Goal: Transaction & Acquisition: Obtain resource

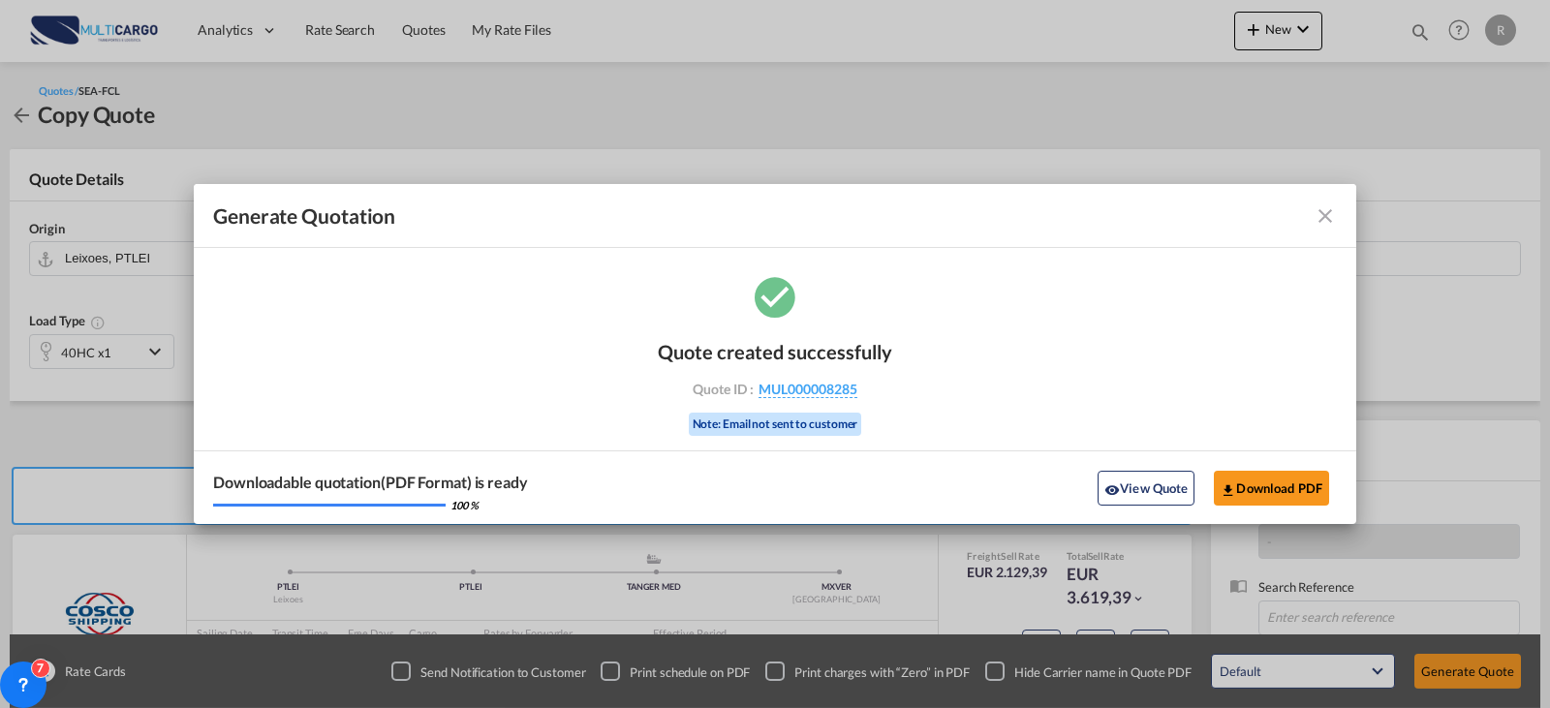
scroll to position [215, 0]
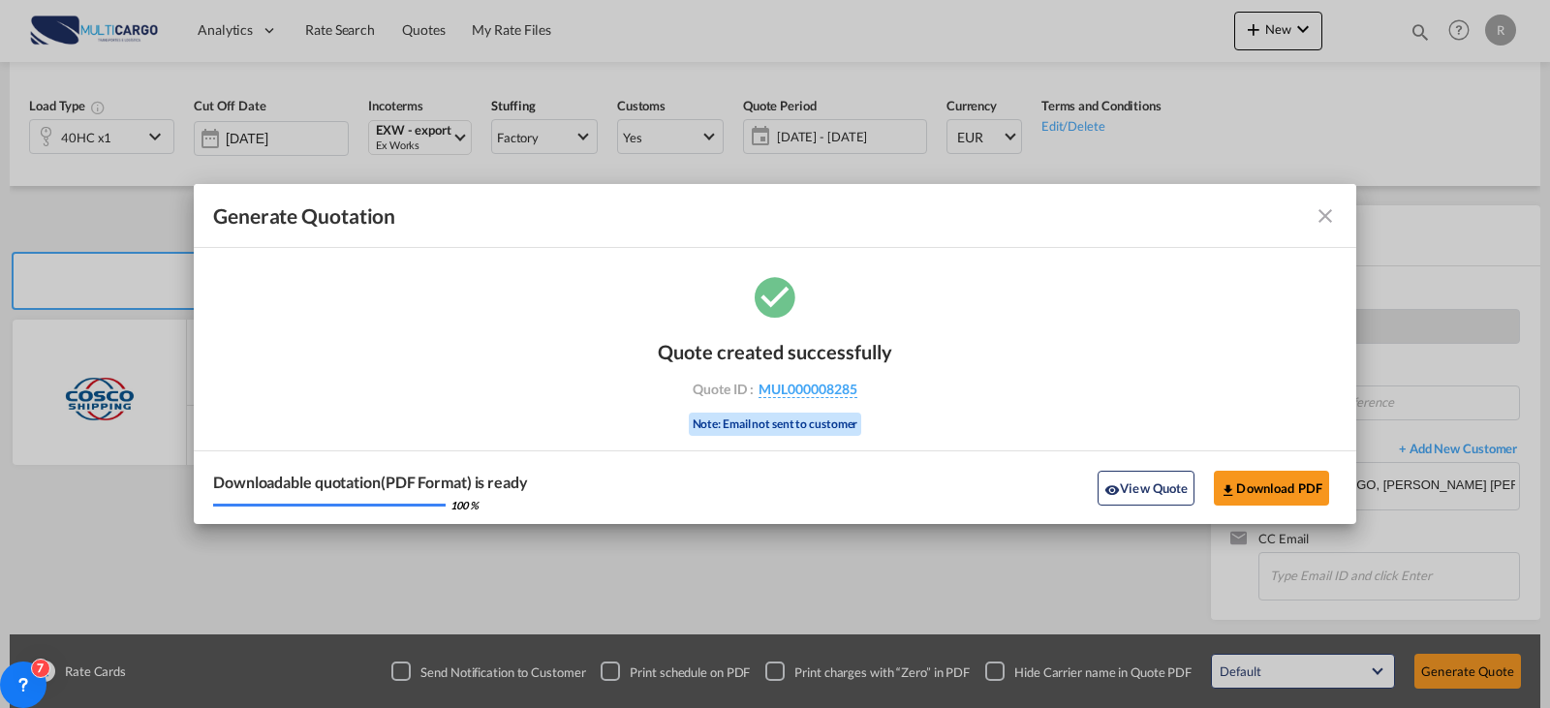
click at [1325, 221] on md-icon "icon-close fg-AAA8AD cursor m-0" at bounding box center [1325, 215] width 23 height 23
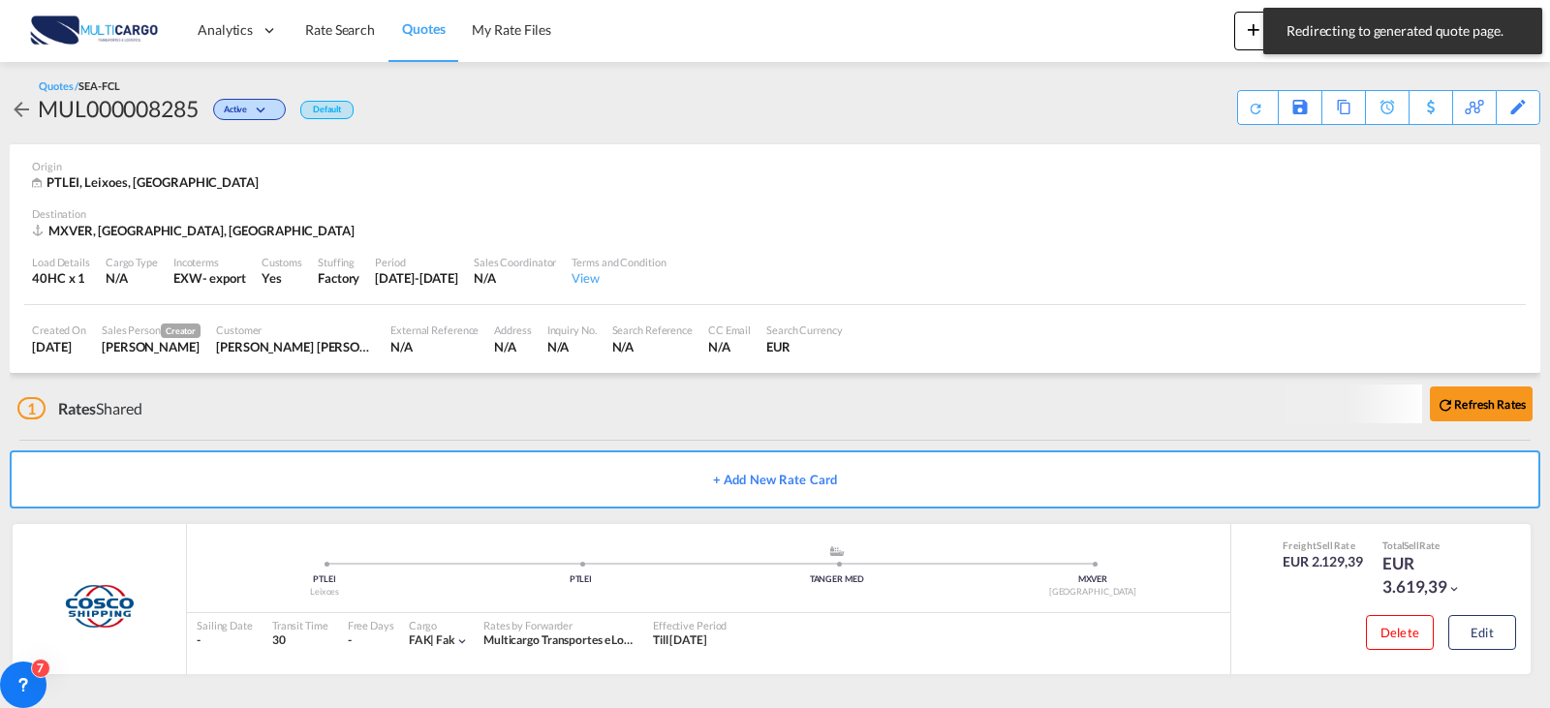
scroll to position [3, 0]
click at [358, 25] on span "Rate Search" at bounding box center [340, 29] width 70 height 16
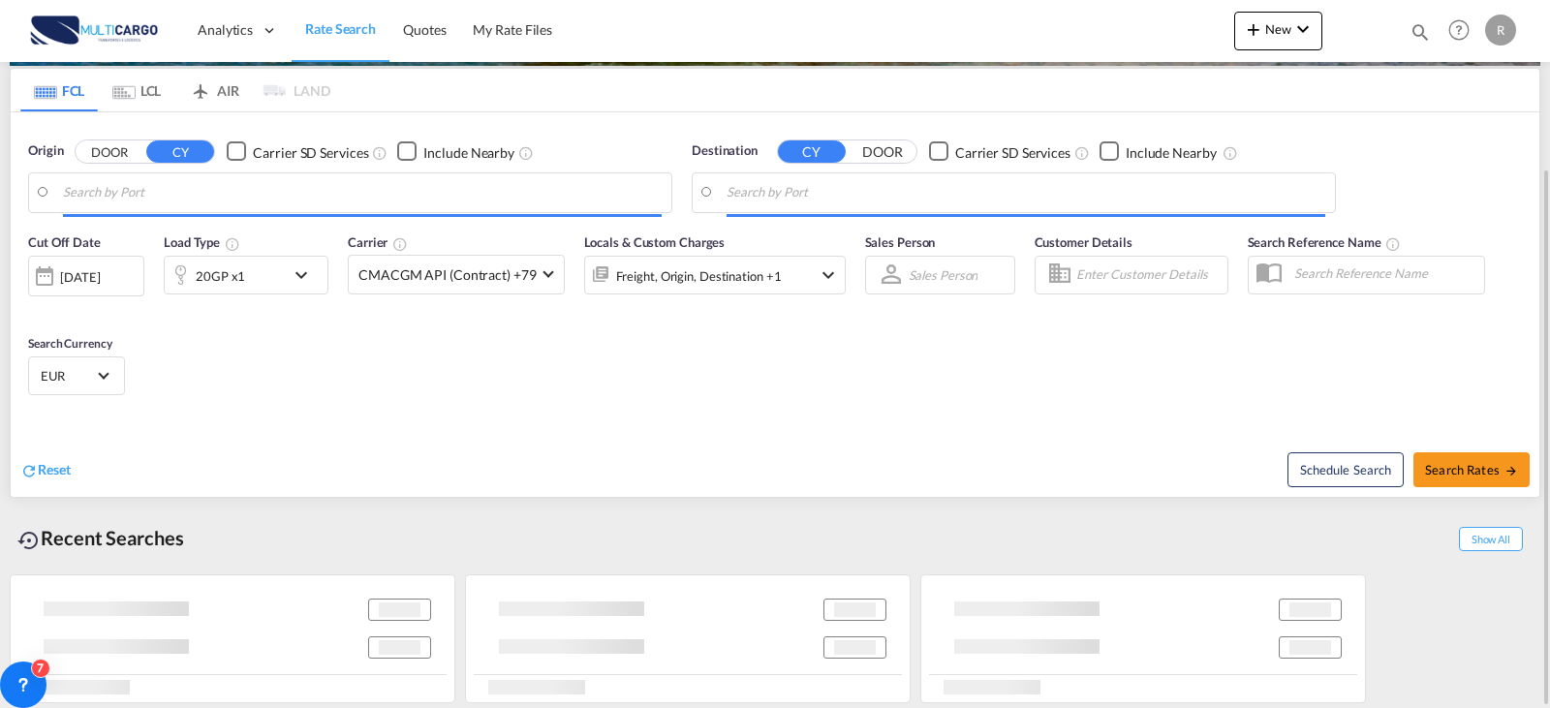
scroll to position [221, 0]
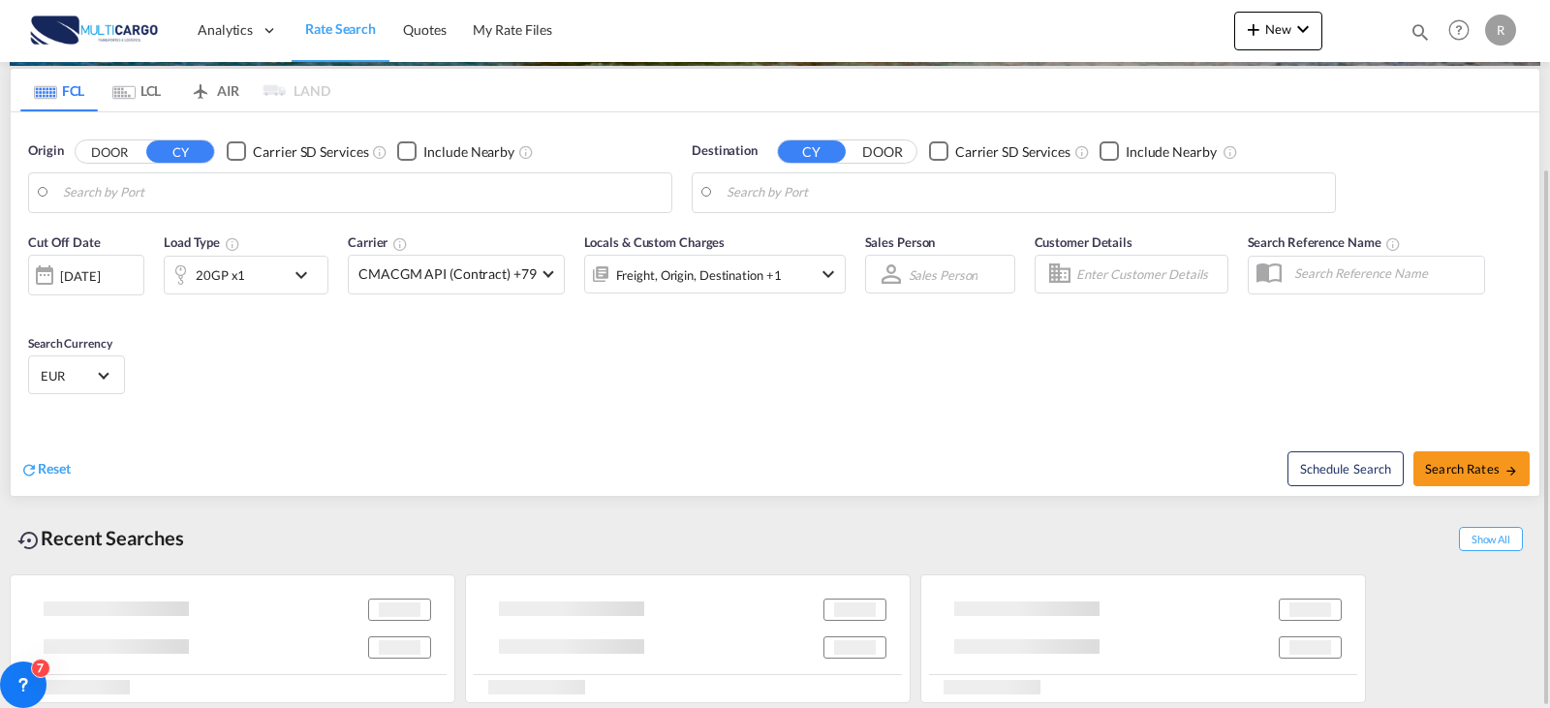
type input "Leixoes, PTLEI"
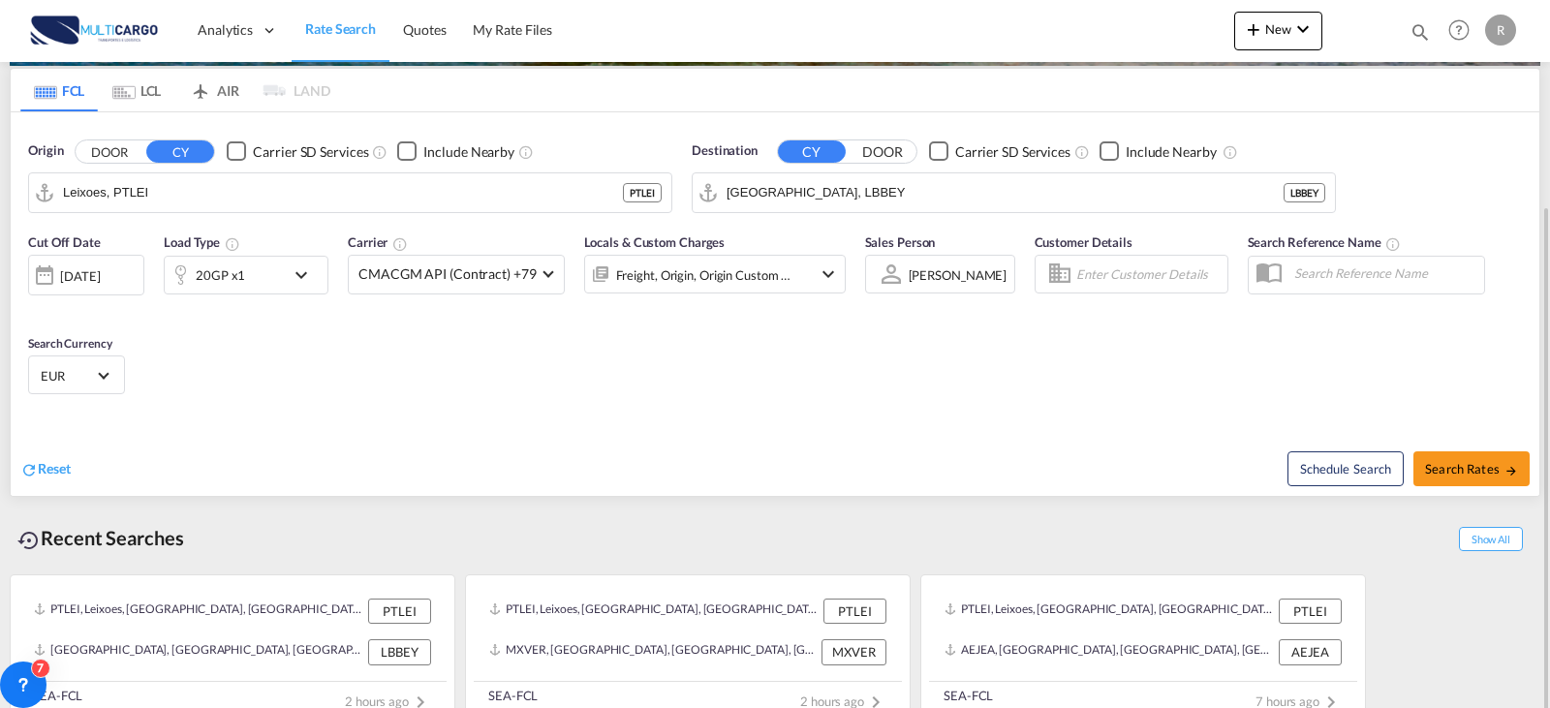
scroll to position [245, 0]
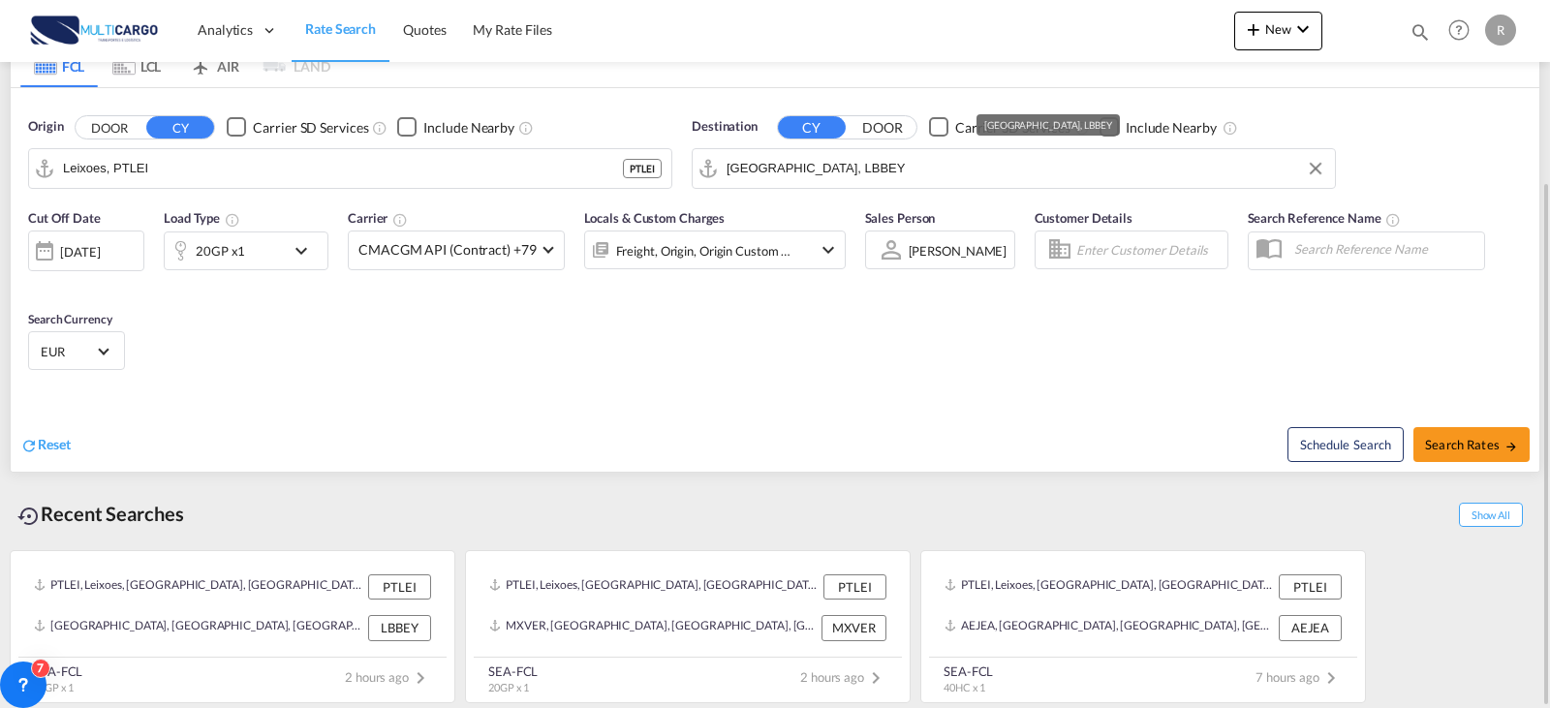
click at [969, 178] on input "[GEOGRAPHIC_DATA], LBBEY" at bounding box center [1026, 168] width 599 height 29
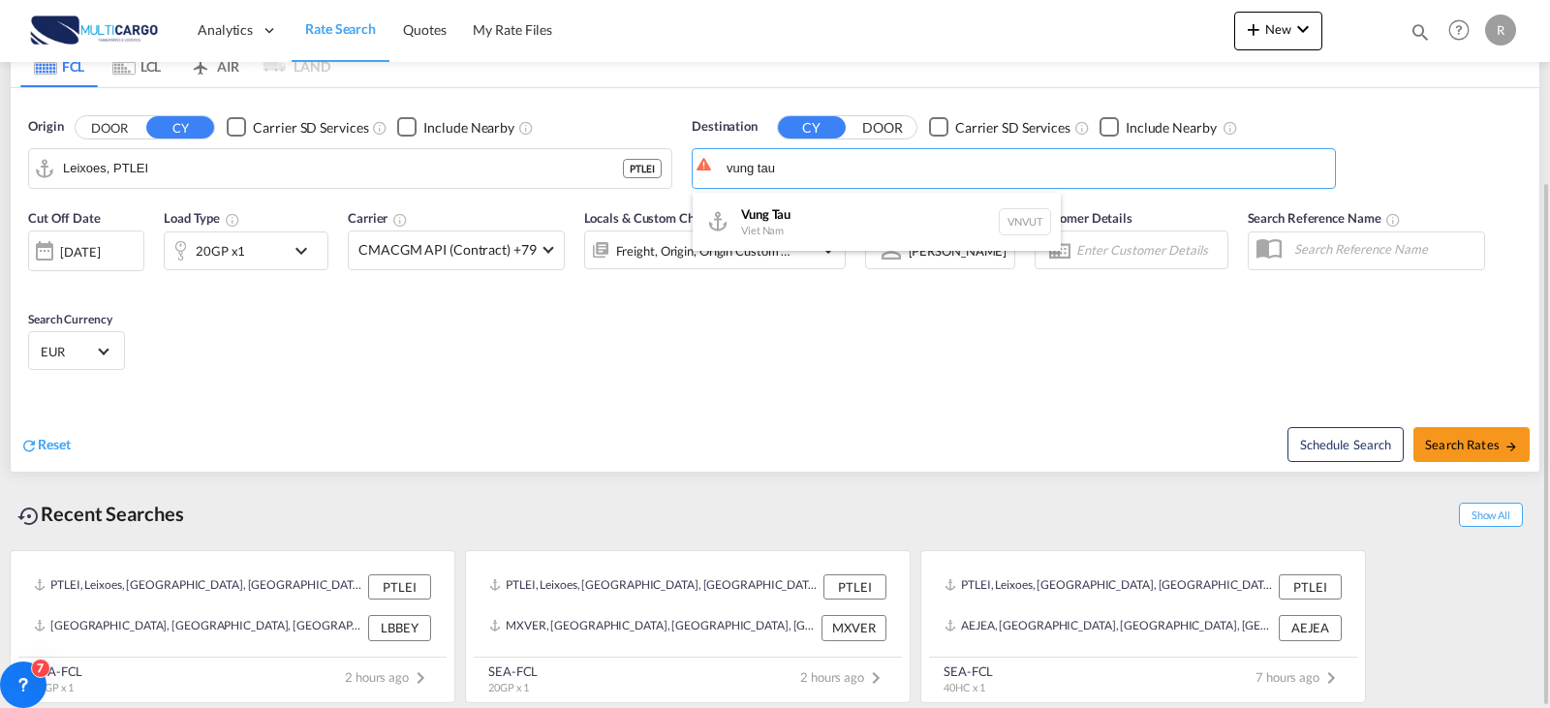
click at [859, 213] on div "Vung Tau Viet Nam VNVUT" at bounding box center [877, 222] width 368 height 58
type input "Vung Tau, VNVUT"
click at [274, 266] on div "20GP x1" at bounding box center [225, 251] width 120 height 39
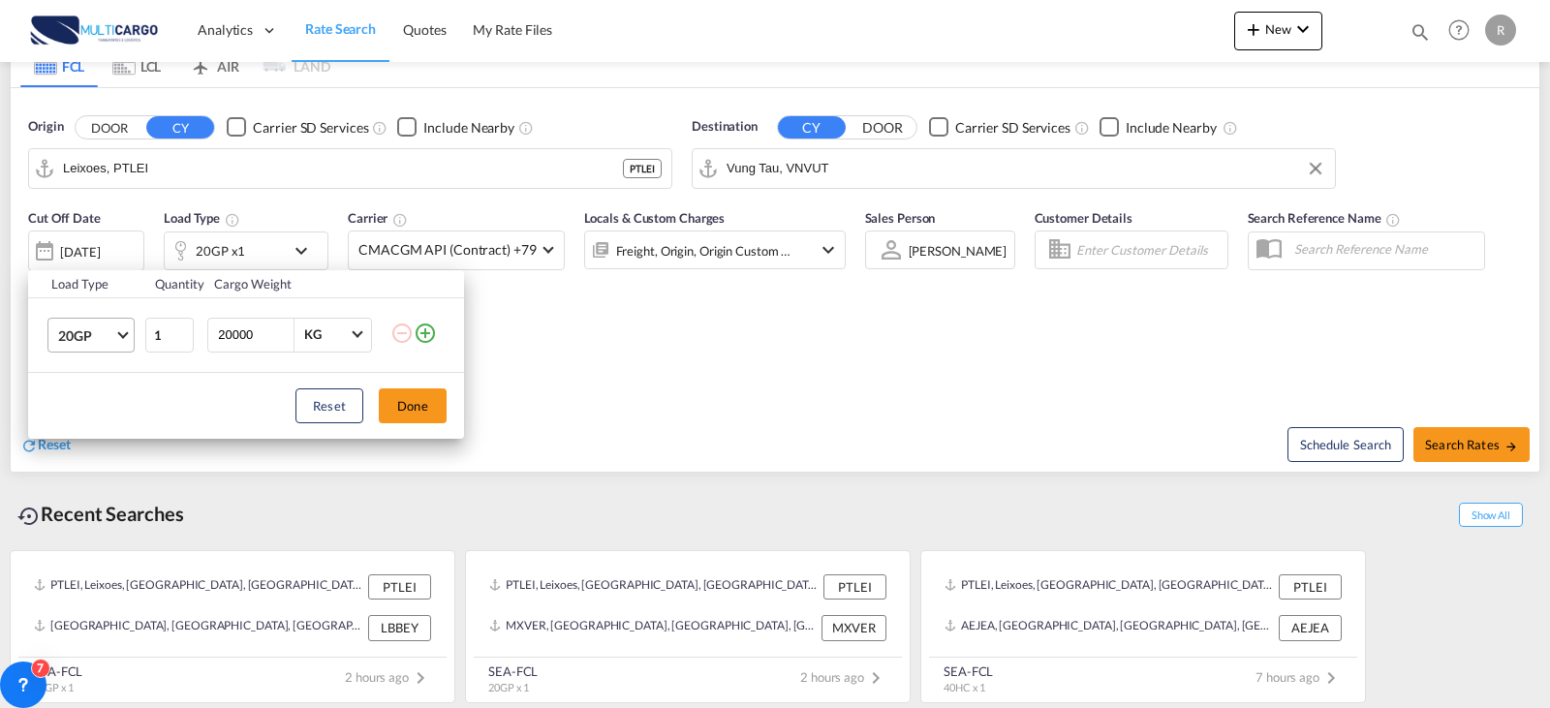
click at [118, 334] on md-select-value "20GP" at bounding box center [95, 335] width 78 height 33
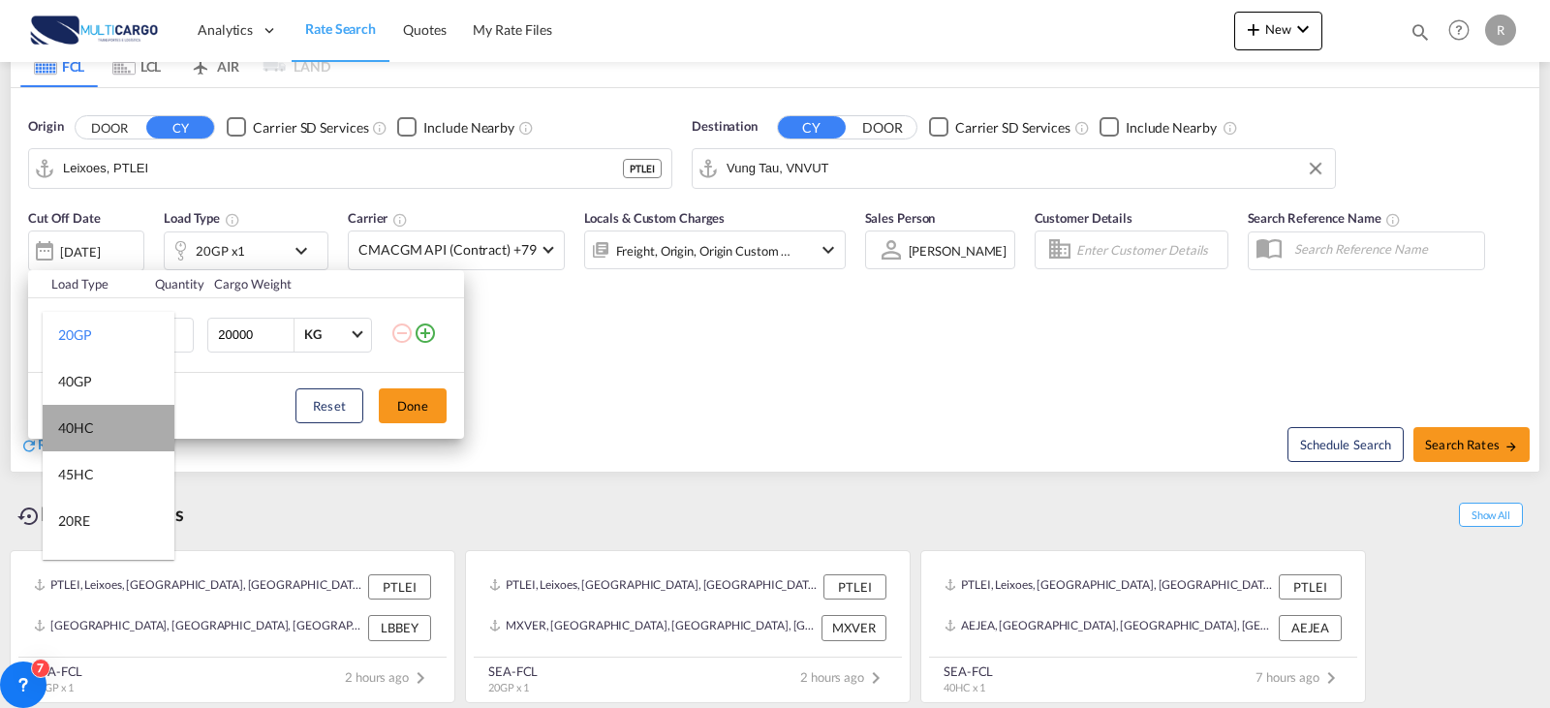
click at [118, 432] on md-option "40HC" at bounding box center [109, 428] width 132 height 47
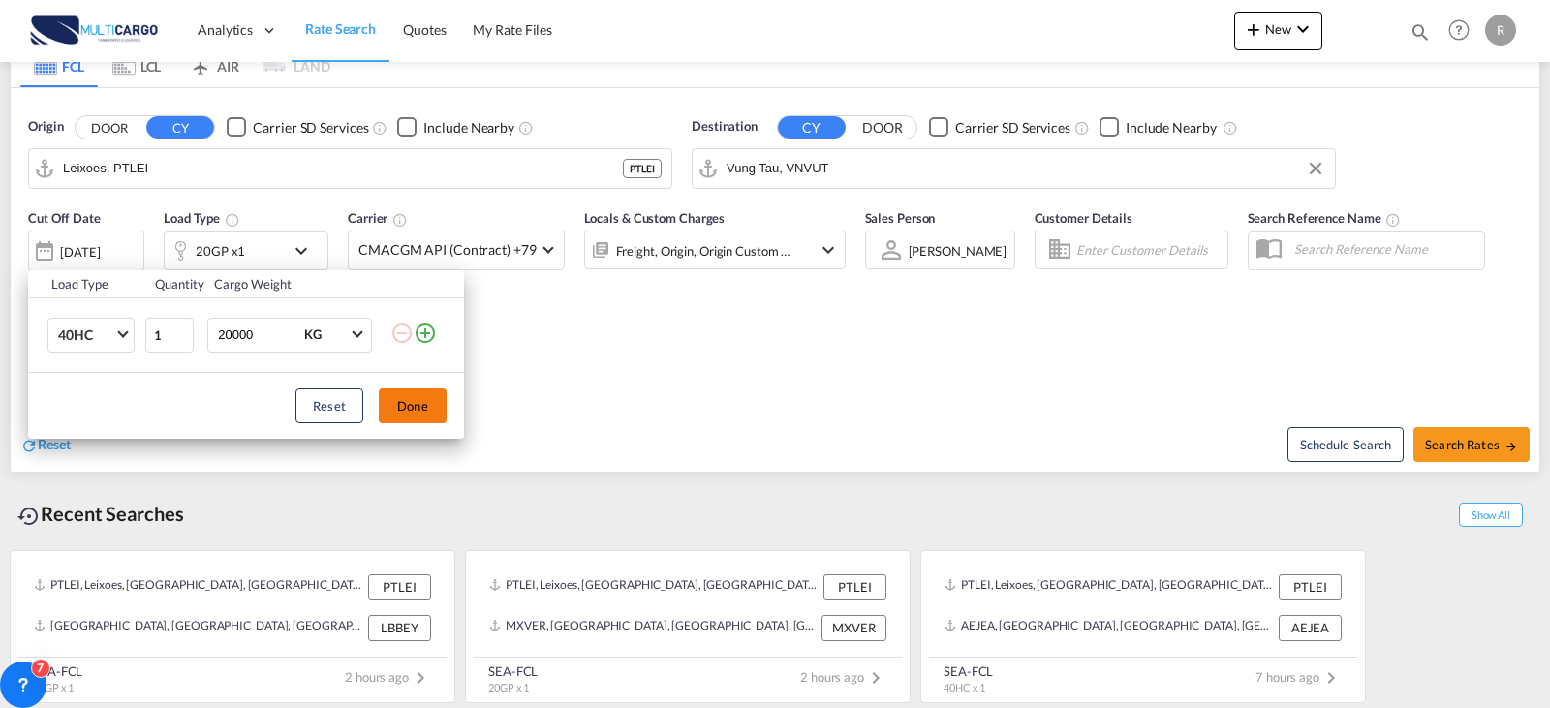
click at [423, 400] on button "Done" at bounding box center [413, 406] width 68 height 35
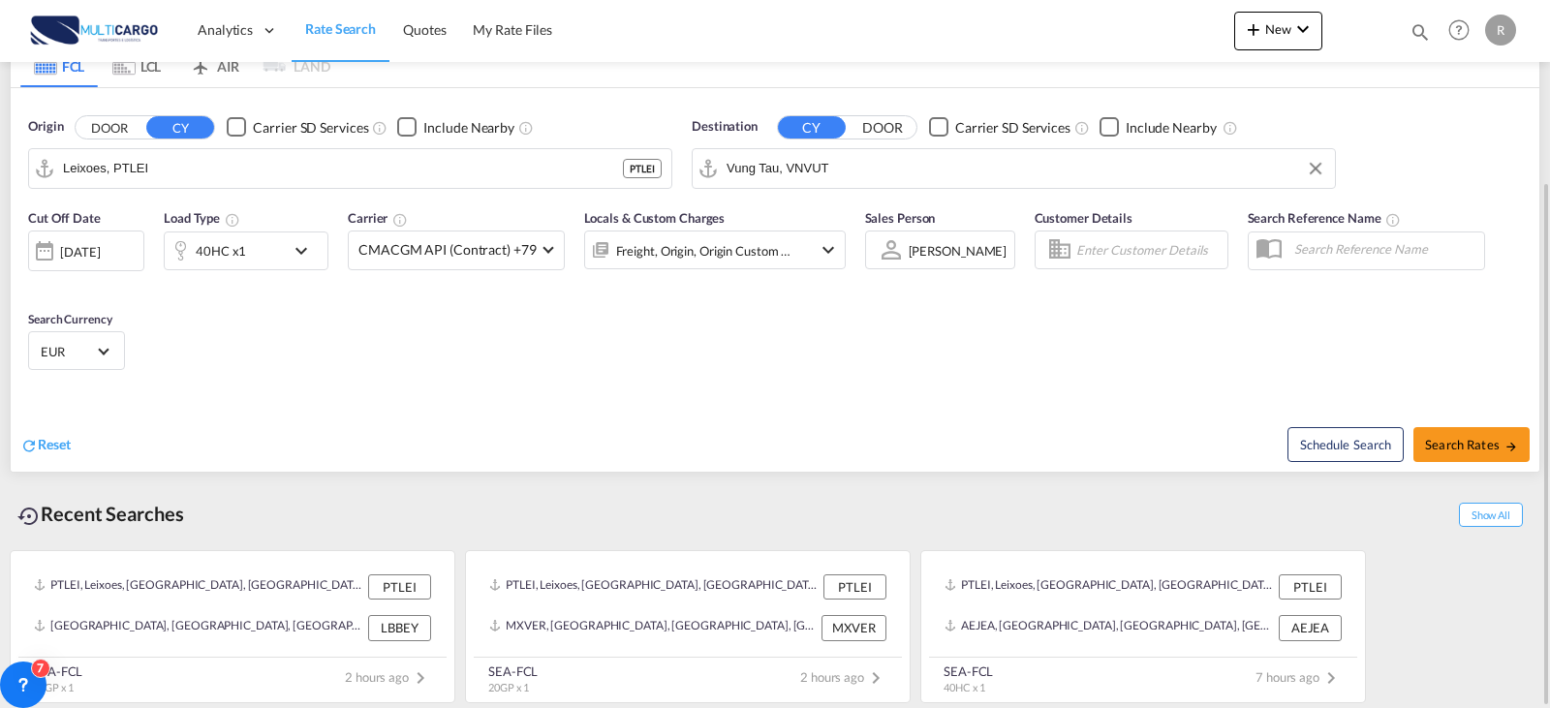
click at [746, 234] on div "Freight, Origin, Origin Custom +1" at bounding box center [688, 250] width 207 height 39
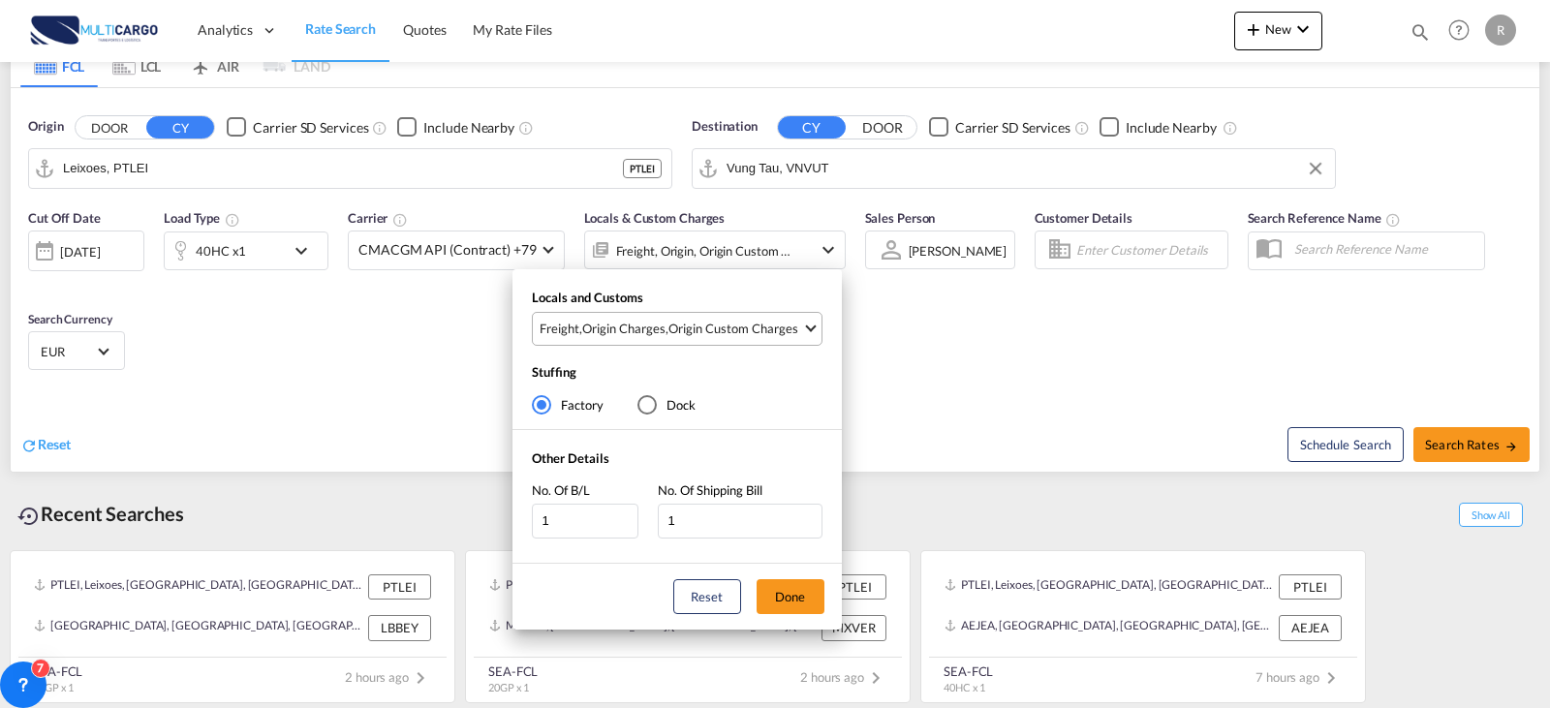
click at [764, 339] on md-select-value "Freight , Origin Charges , Origin Custom Charges" at bounding box center [680, 329] width 284 height 32
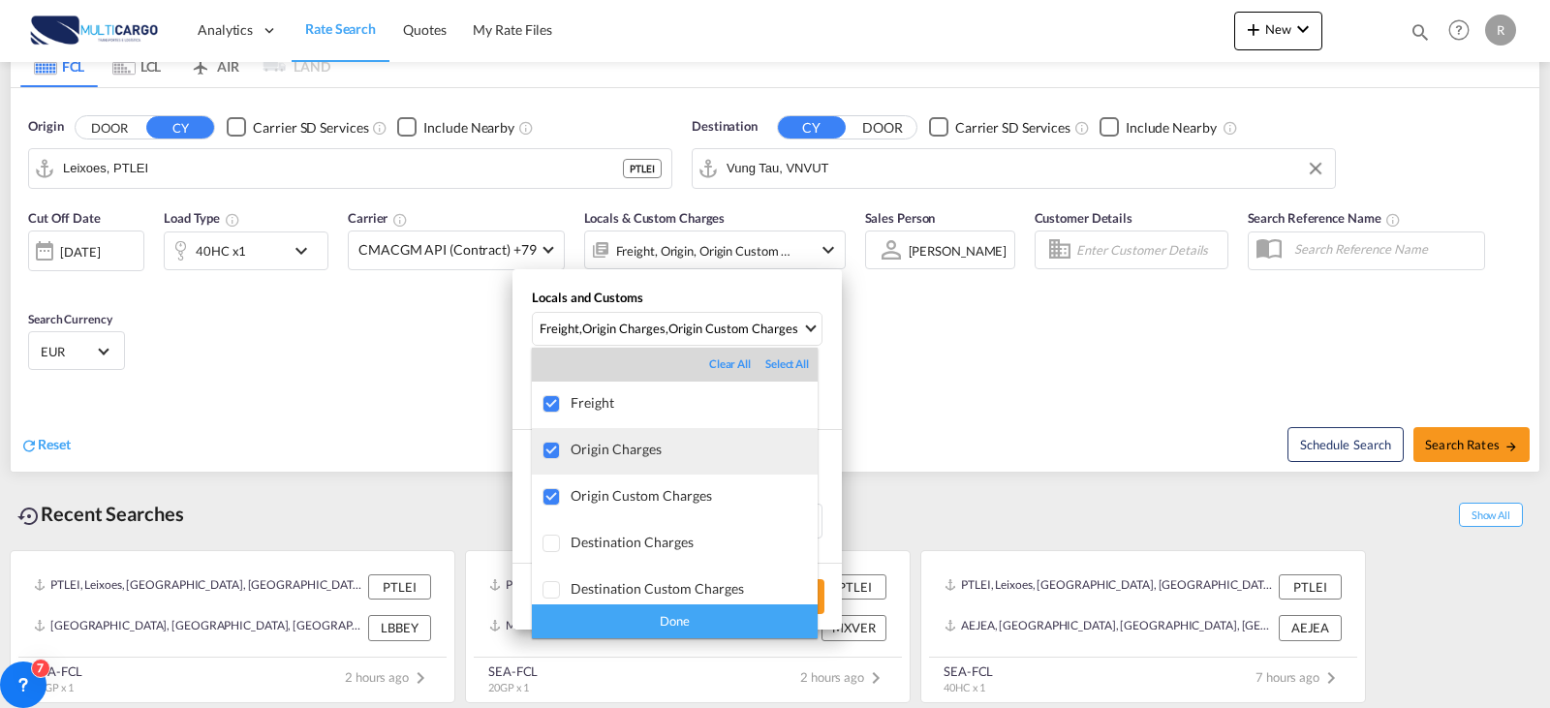
click at [555, 454] on div at bounding box center [552, 451] width 19 height 19
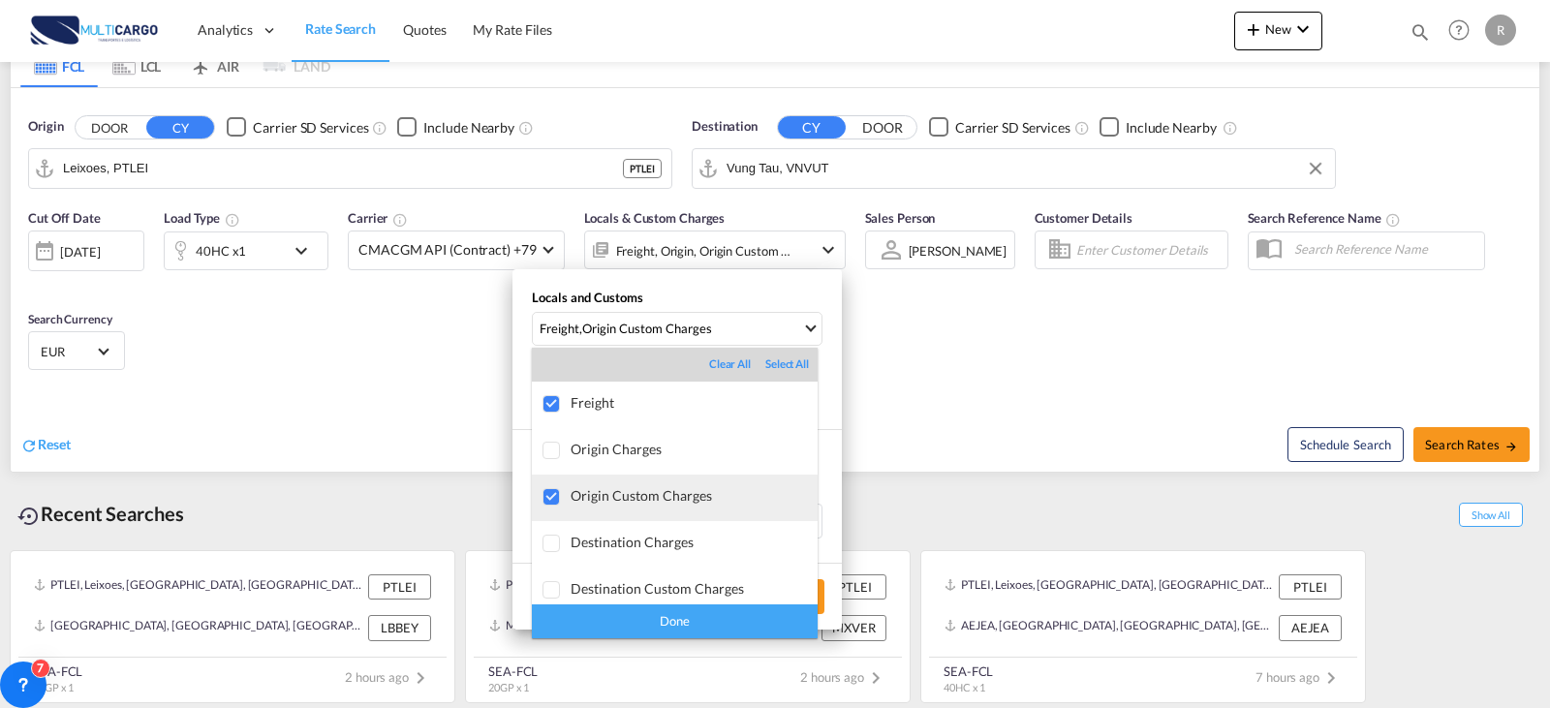
click at [550, 488] on div at bounding box center [552, 497] width 19 height 19
click at [635, 616] on div "Done" at bounding box center [675, 622] width 286 height 34
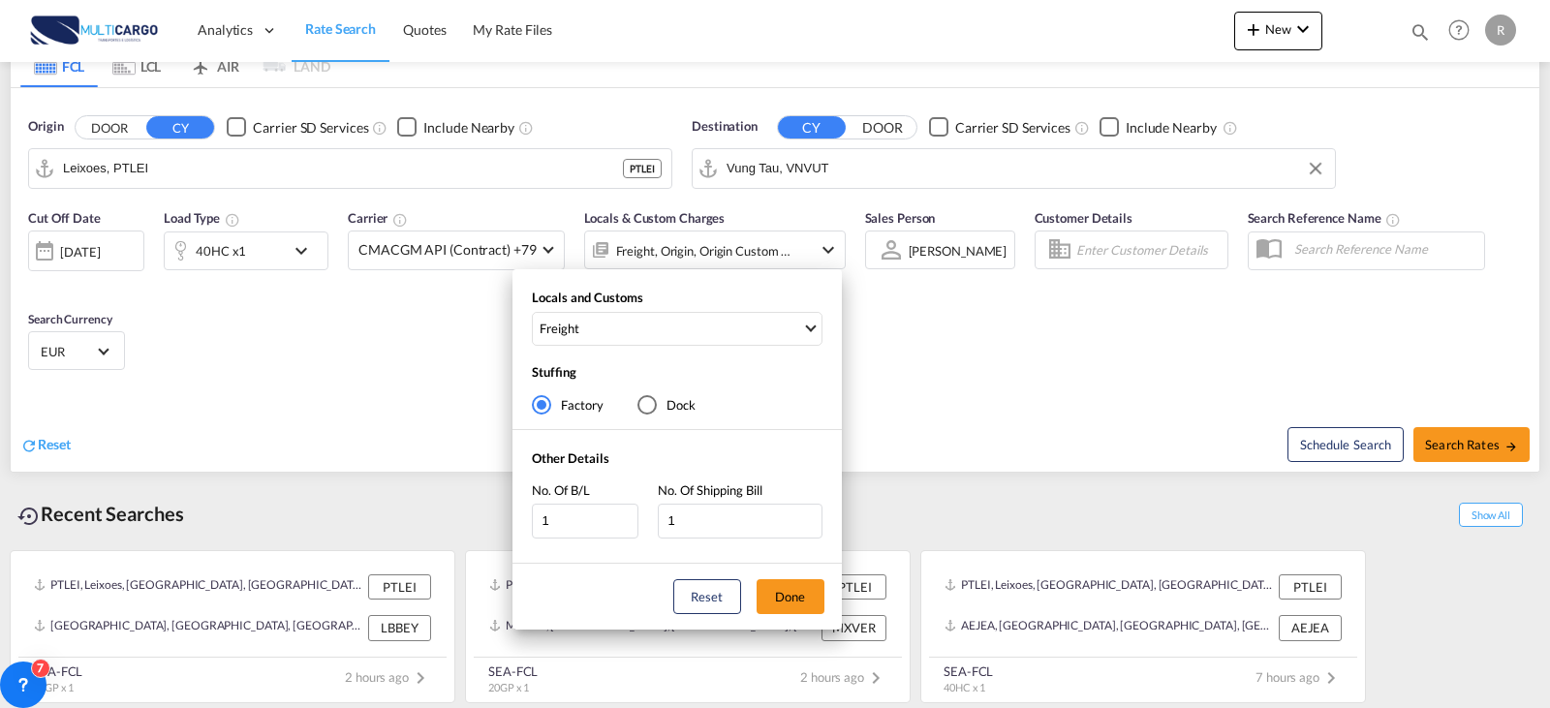
click at [1490, 441] on div "Locals and Customs Freight Stuffing Factory Dock Other Details No. Of B/L 1 No.…" at bounding box center [775, 354] width 1550 height 708
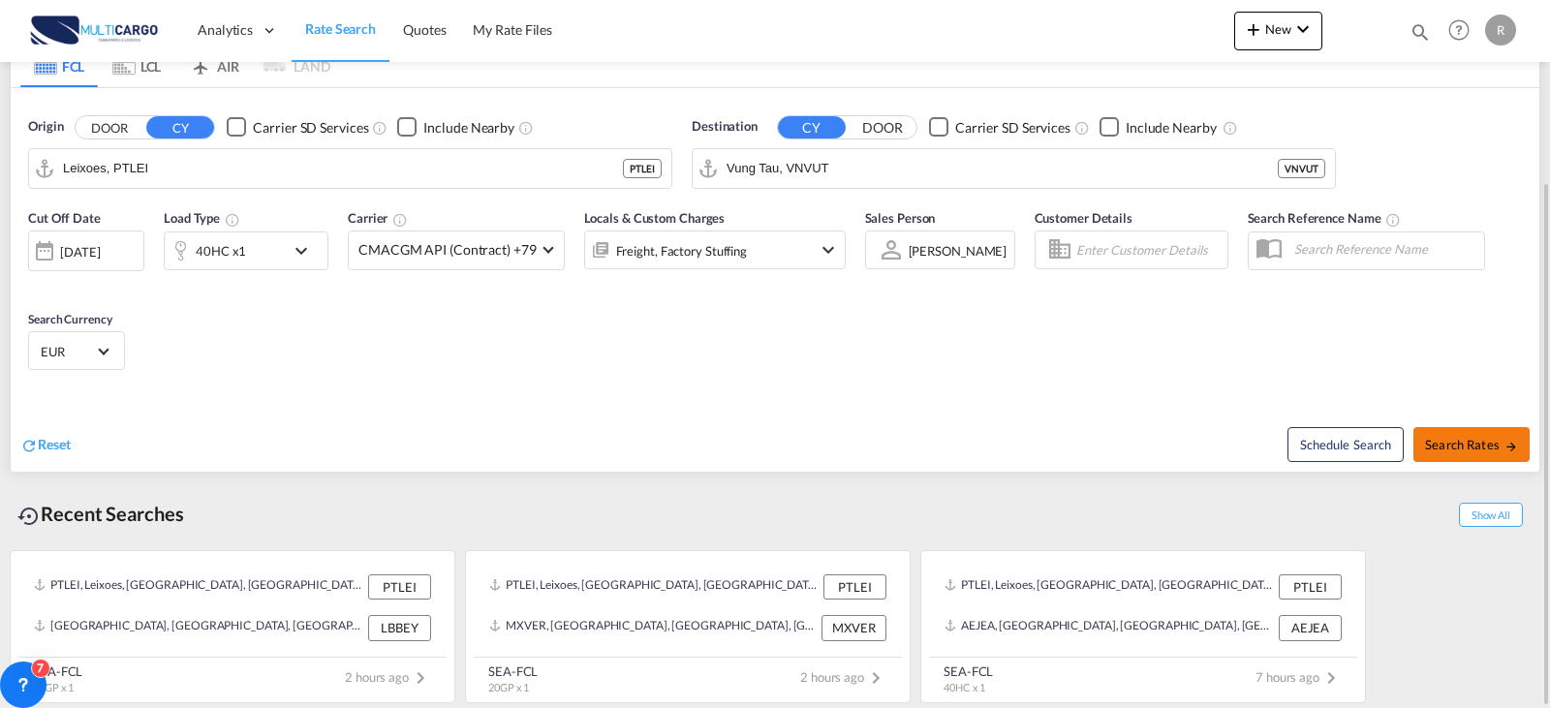
click at [1469, 443] on span "Search Rates" at bounding box center [1471, 445] width 93 height 16
type input "PTLEI to VNVUT / [DATE]"
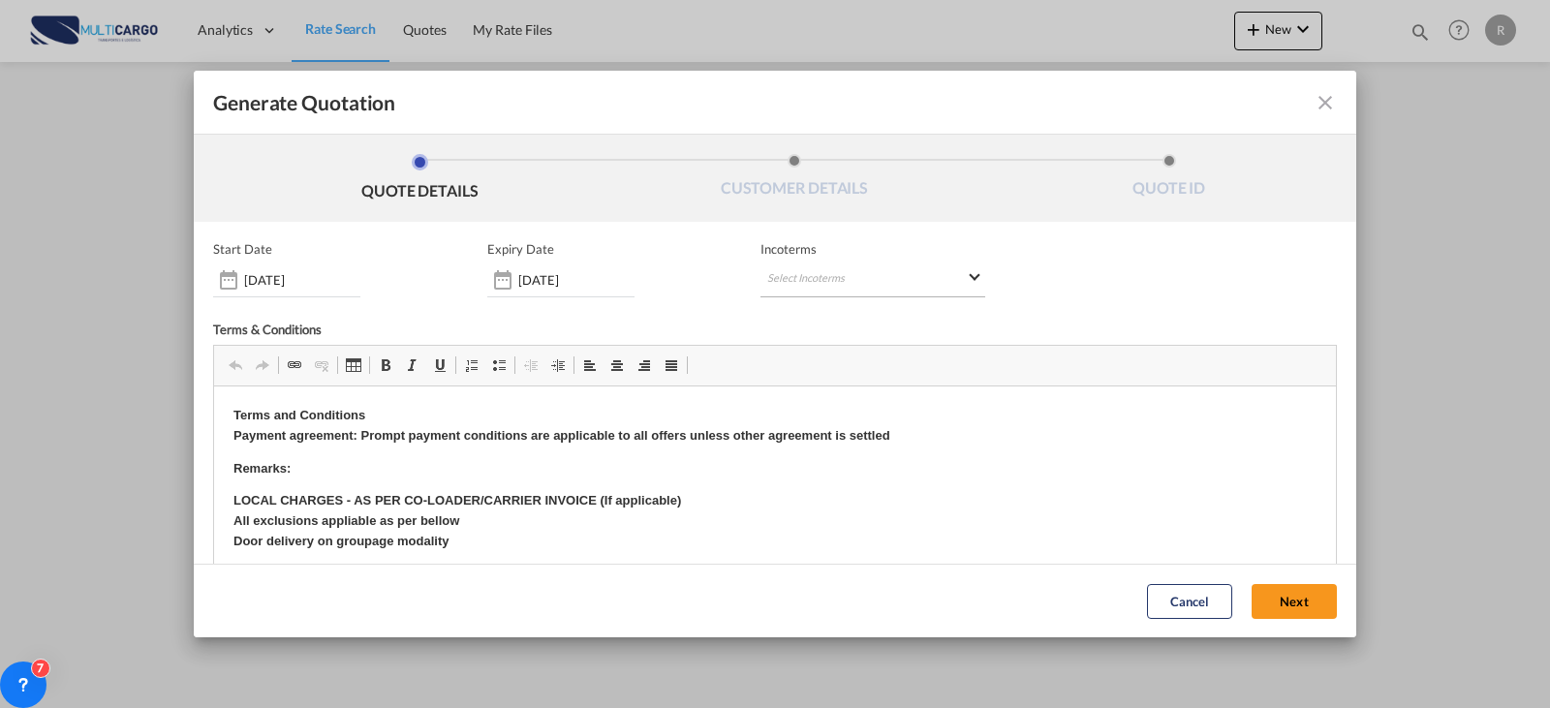
click at [914, 271] on md-select "Select Incoterms CIP - export Carriage and Insurance Paid to EXW - import Ex Wo…" at bounding box center [873, 280] width 225 height 35
type md-option "[object Object]"
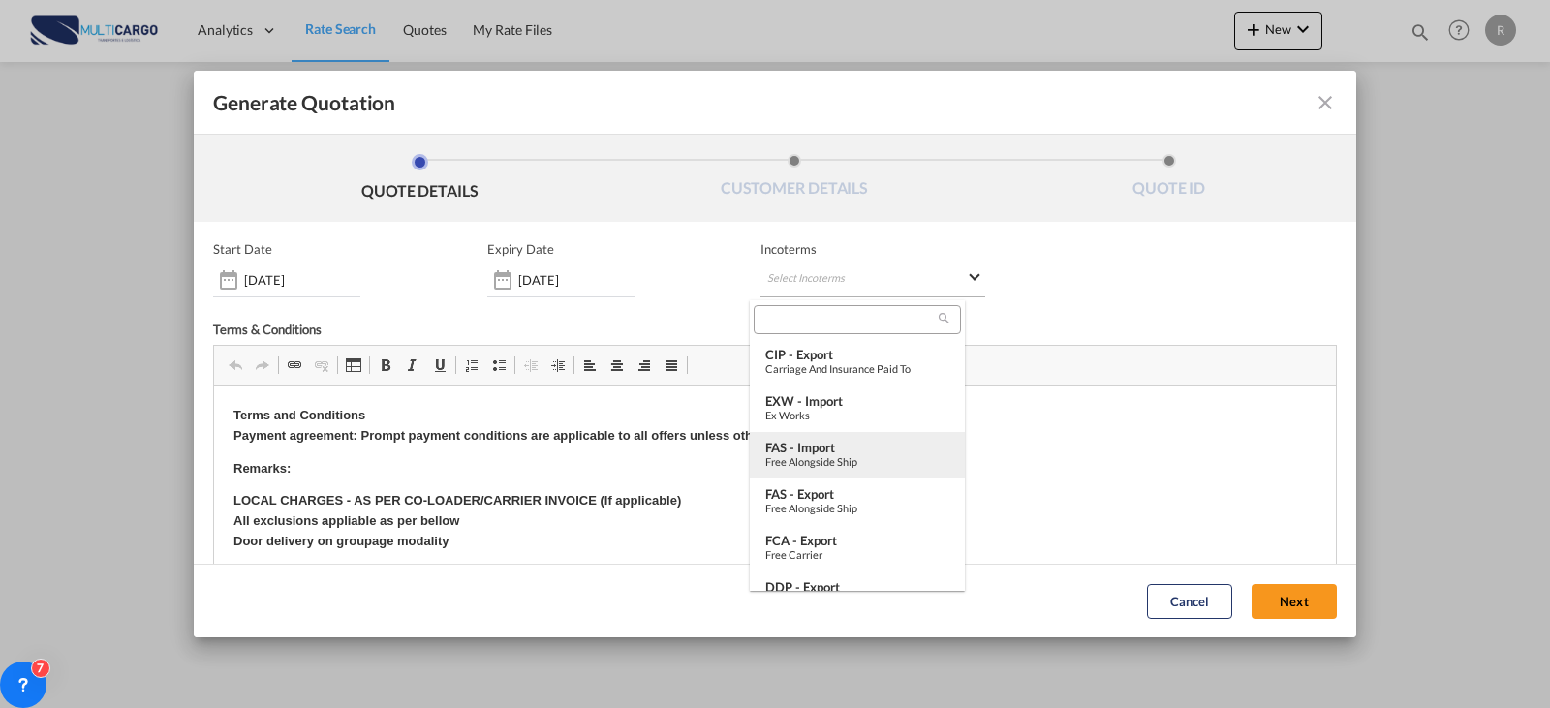
type md-option "[object Object]"
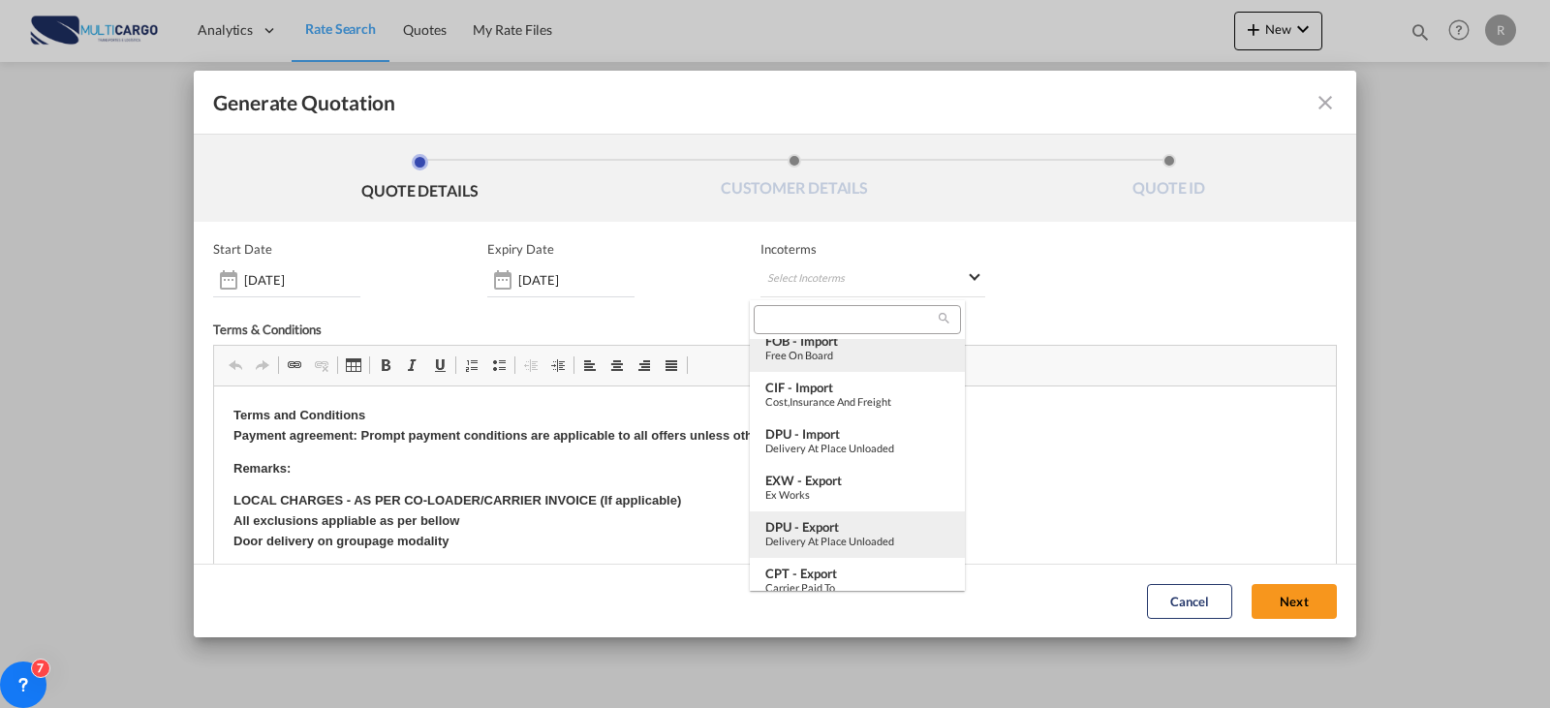
scroll to position [529, 0]
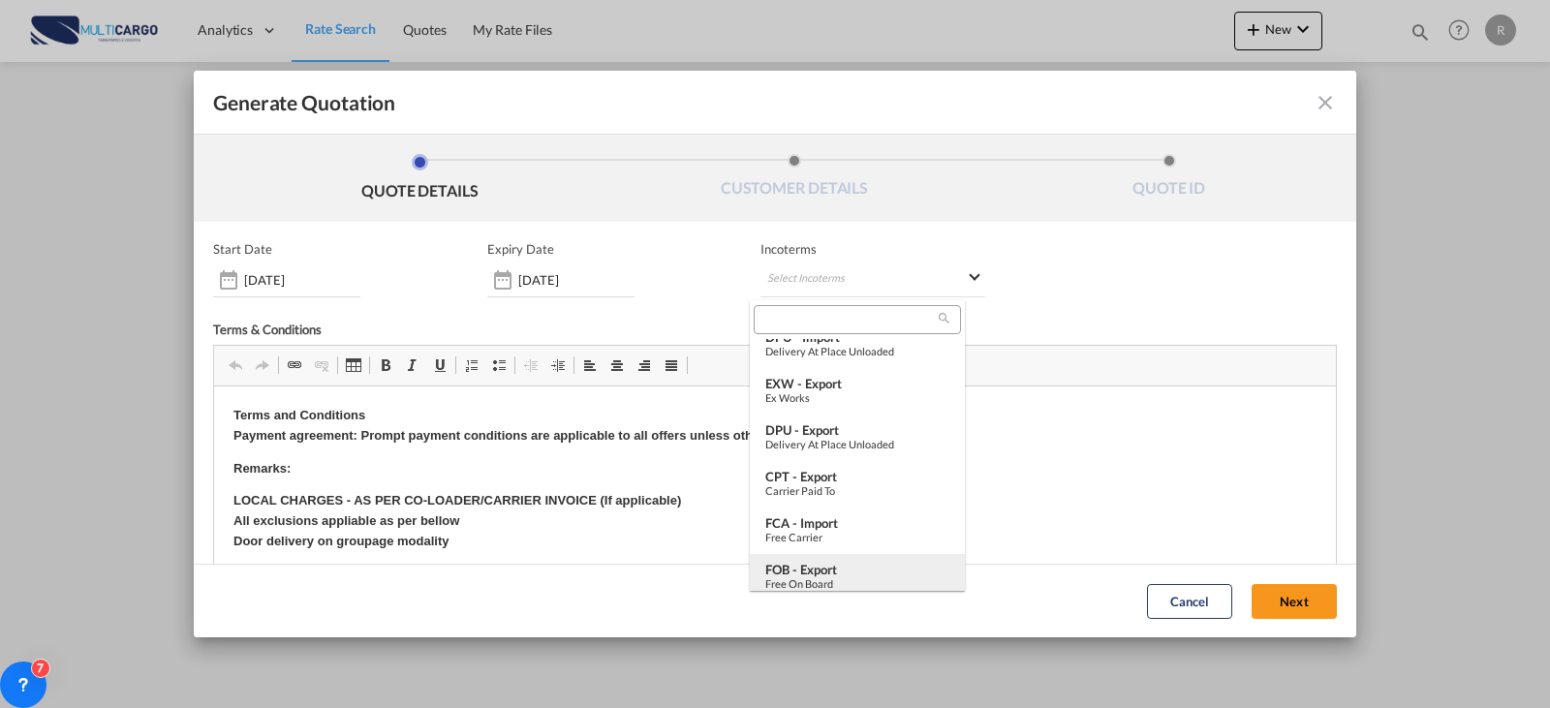
click at [855, 566] on div "FOB - export" at bounding box center [857, 570] width 184 height 16
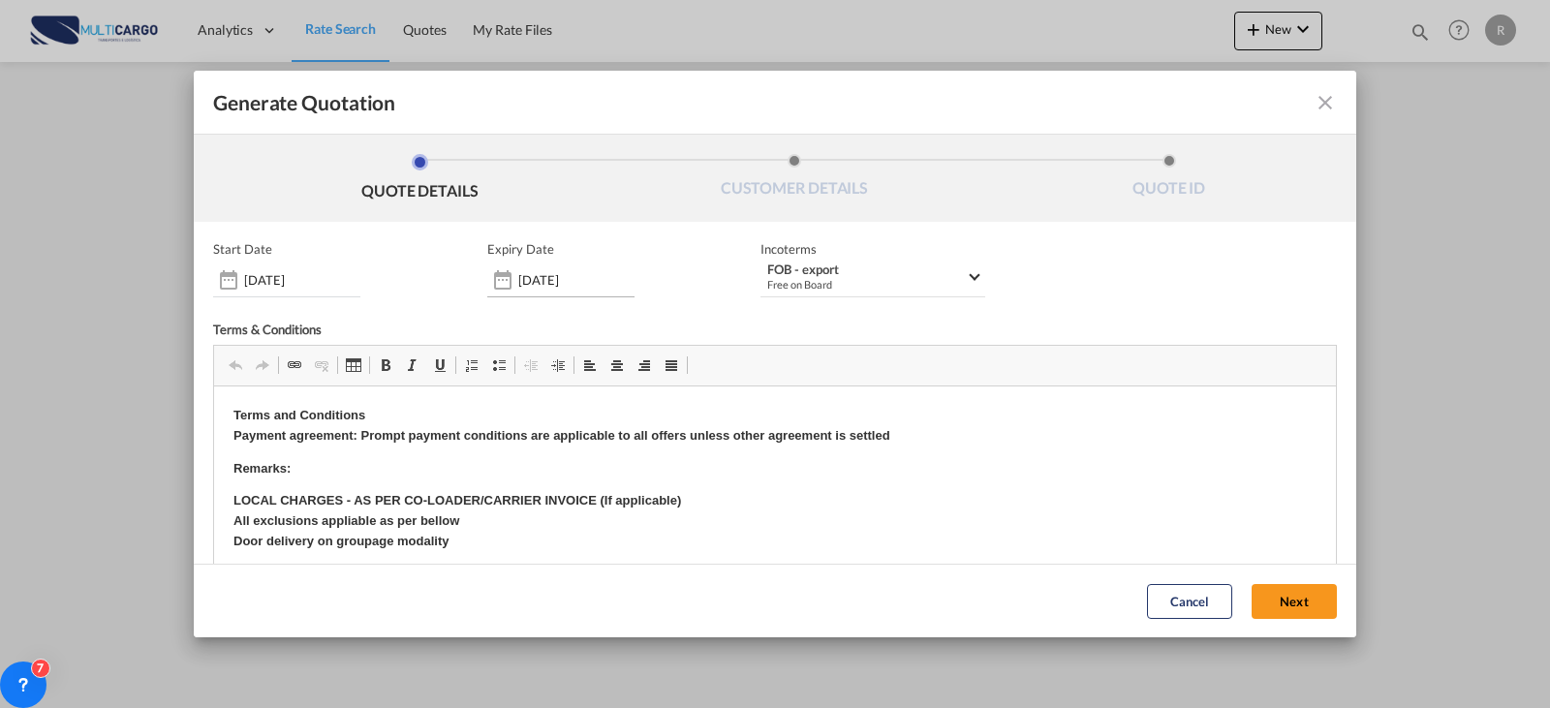
click at [560, 285] on input "[DATE]" at bounding box center [576, 280] width 116 height 16
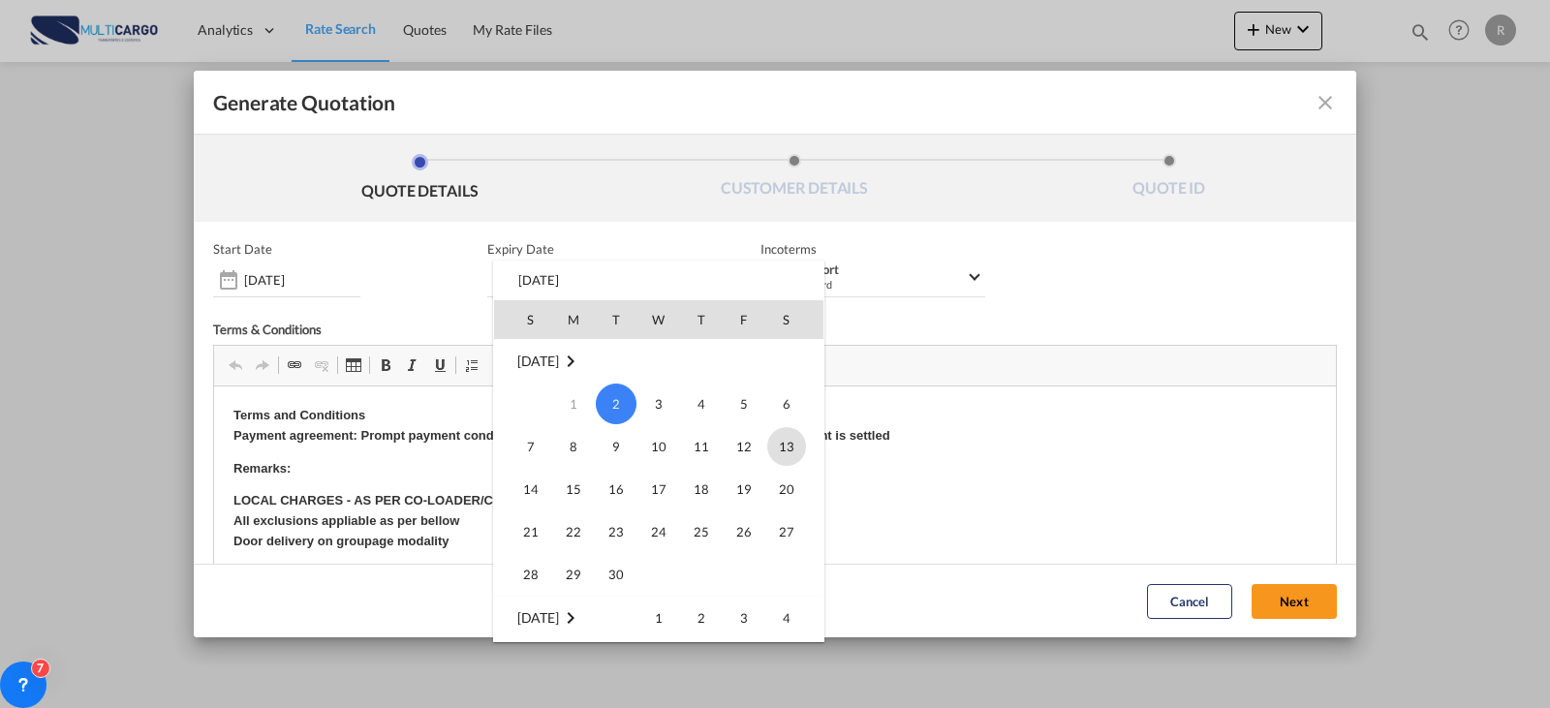
click at [777, 443] on span "13" at bounding box center [786, 446] width 39 height 39
type input "[DATE]"
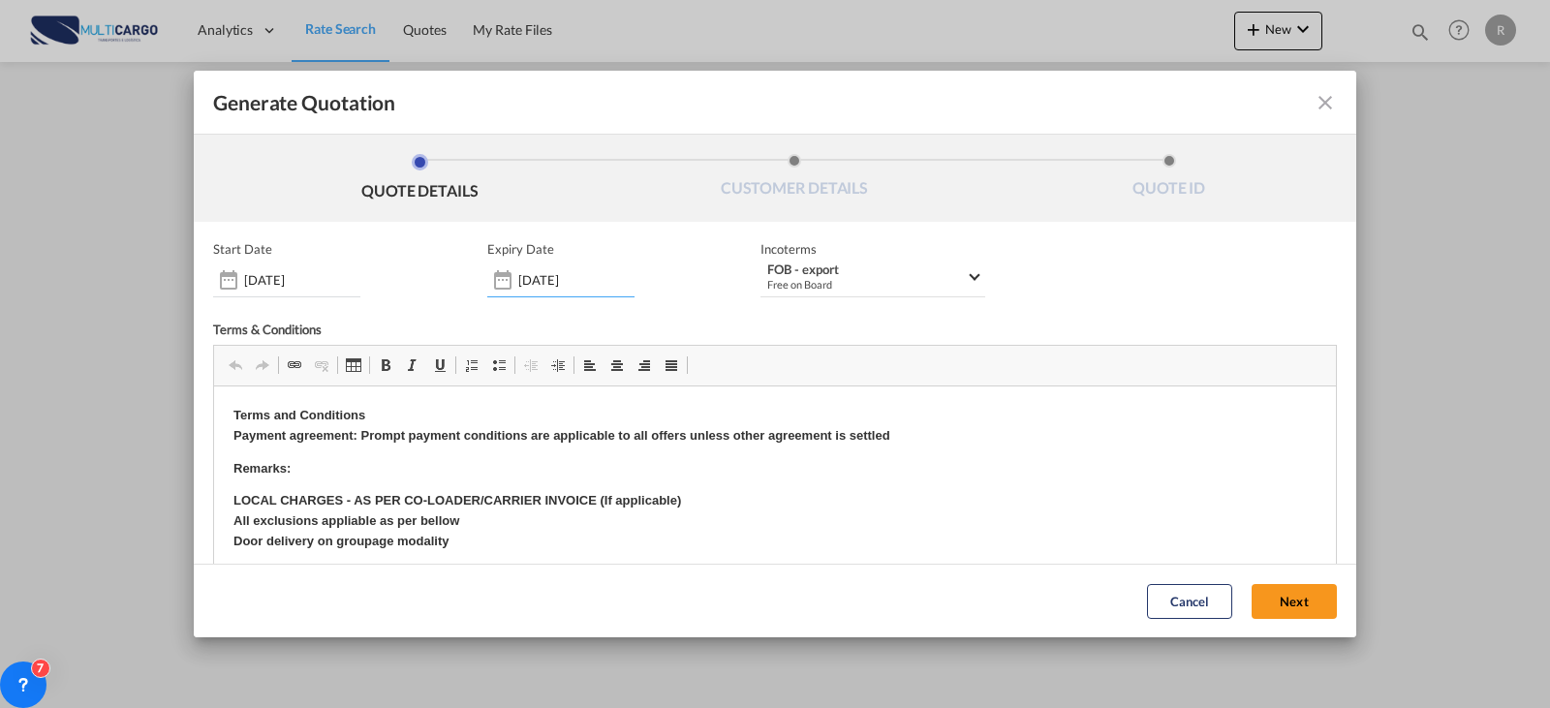
click at [1252, 591] on button "Next" at bounding box center [1294, 601] width 85 height 35
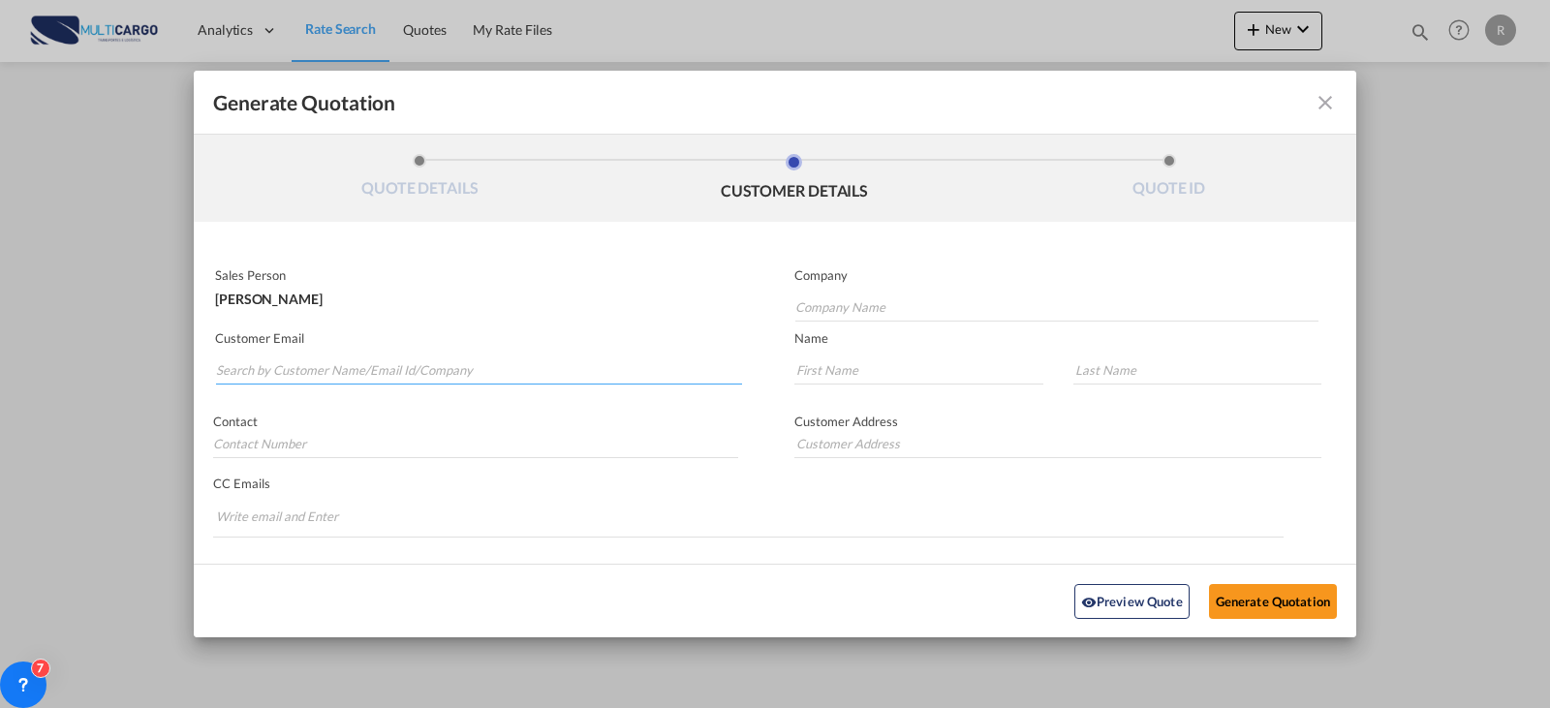
click at [468, 373] on input "Search by Customer Name/Email Id/Company" at bounding box center [479, 370] width 526 height 29
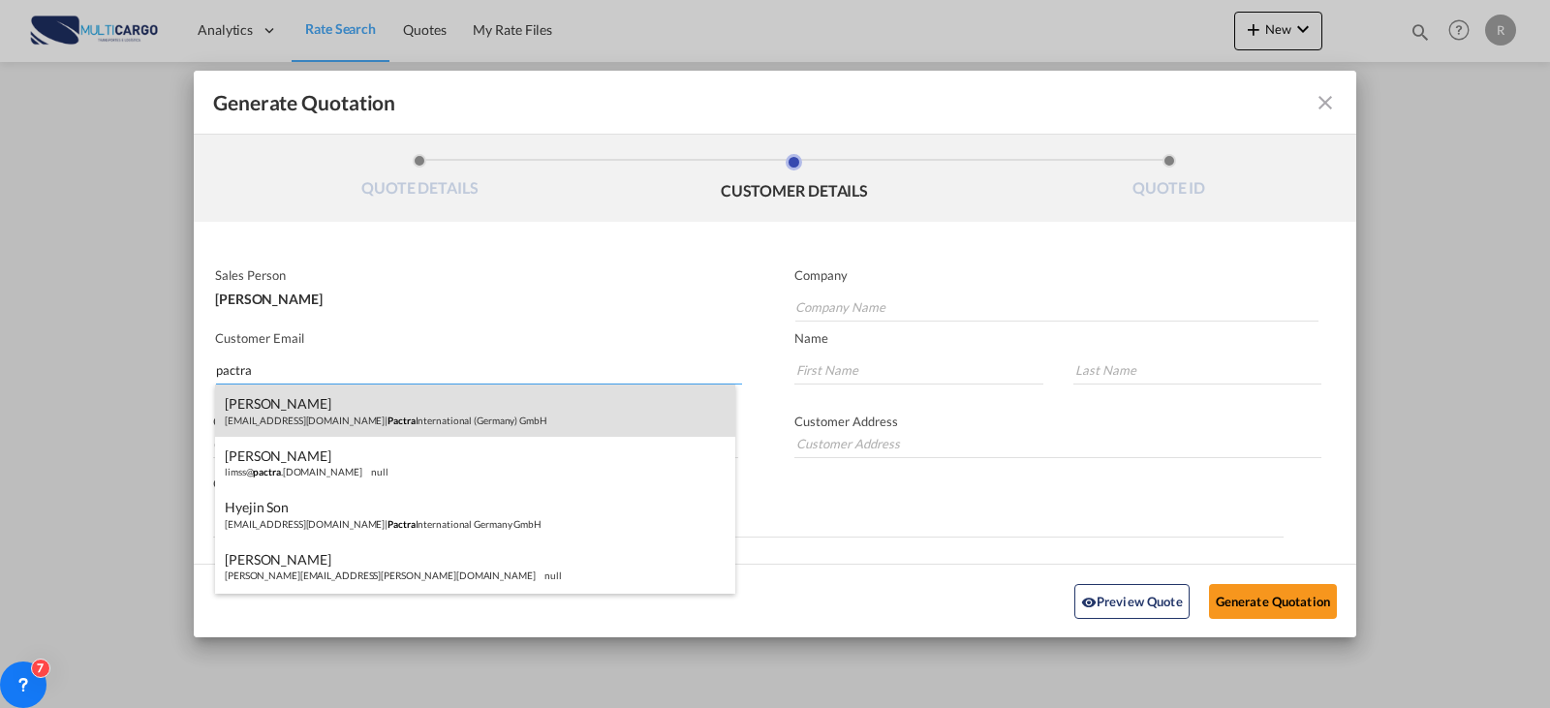
type input "pactra"
click at [342, 417] on div "[PERSON_NAME] [PERSON_NAME][EMAIL_ADDRESS][DOMAIN_NAME] | Pactra International …" at bounding box center [475, 411] width 520 height 52
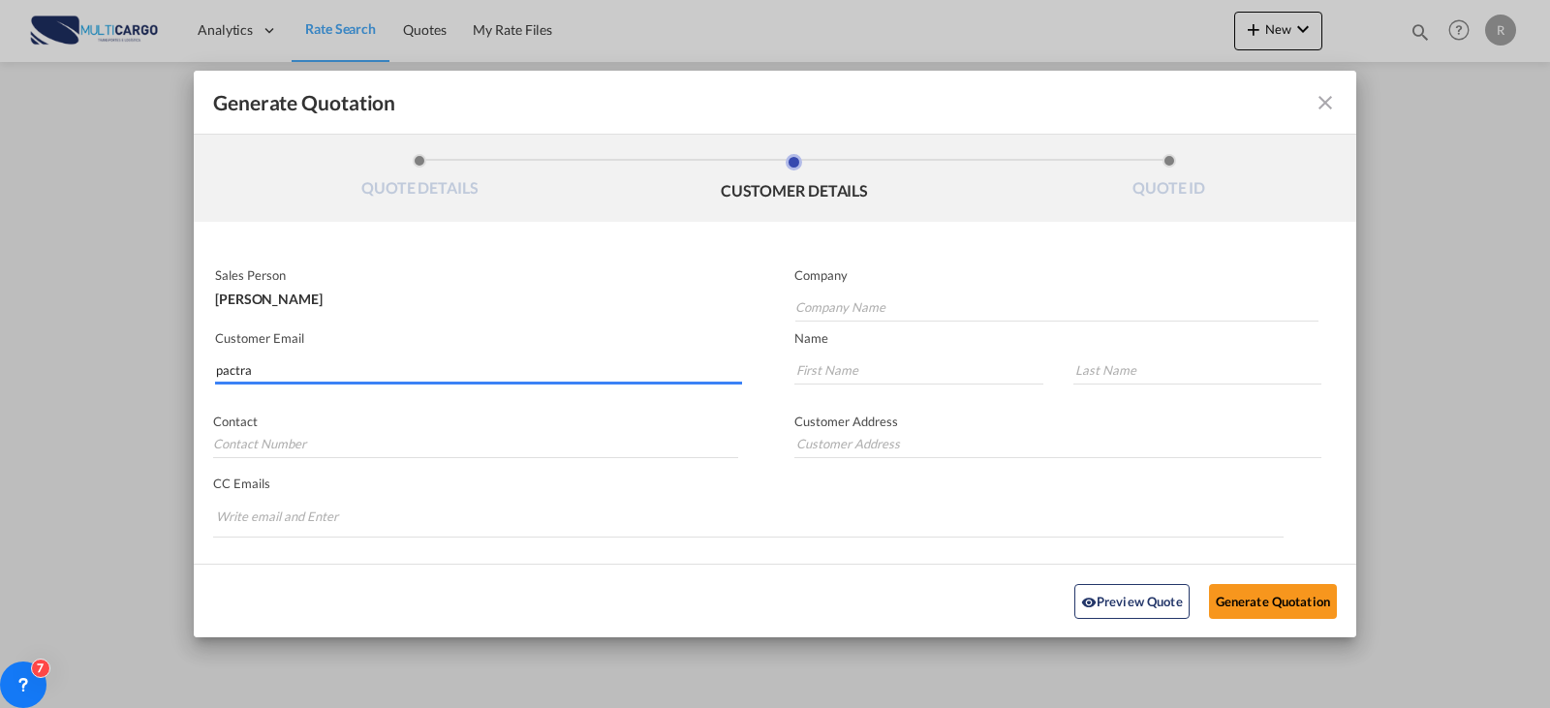
type input "Pactra International ([GEOGRAPHIC_DATA]) GmbH"
type input "[EMAIL_ADDRESS][DOMAIN_NAME]"
type input "JONGCHOL"
type input "CHU"
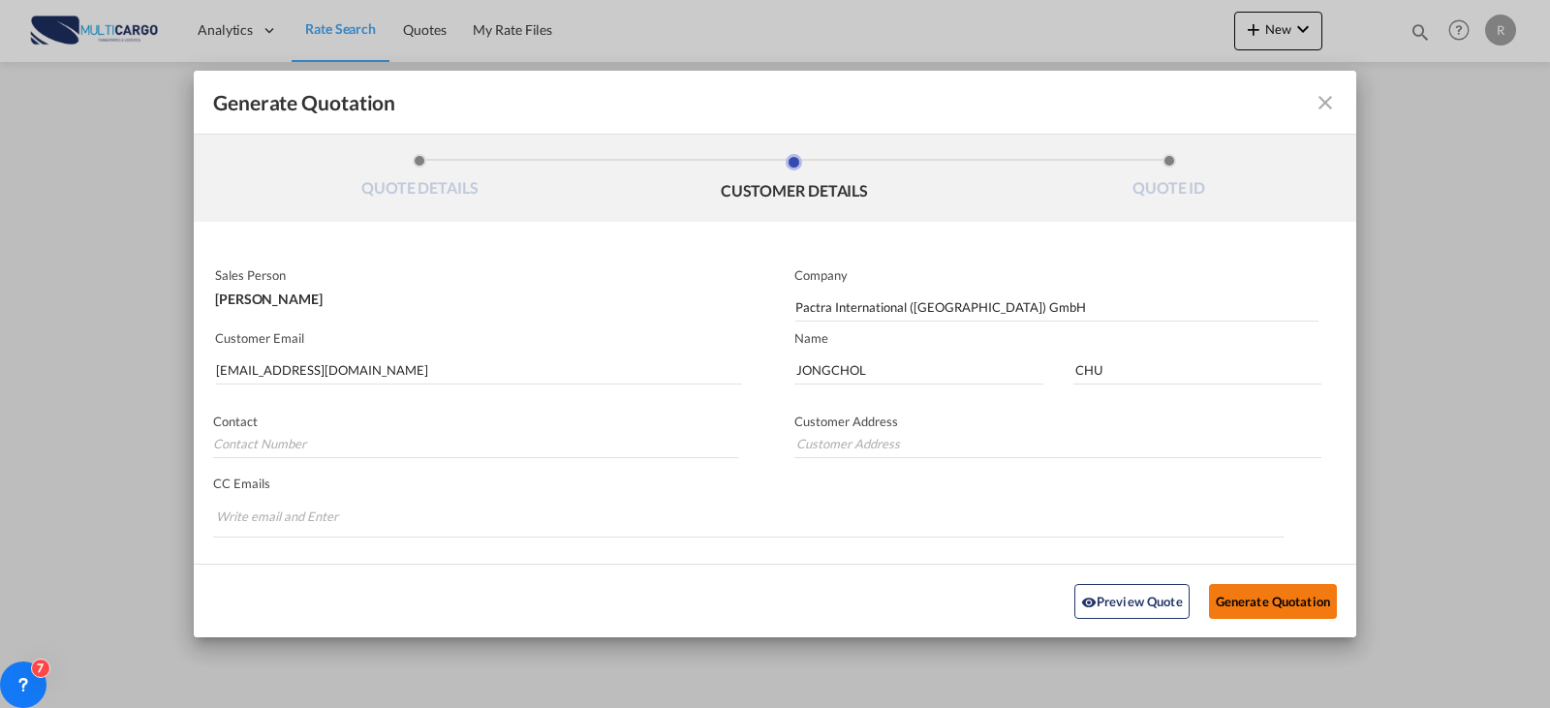
click at [1275, 595] on button "Generate Quotation" at bounding box center [1273, 600] width 128 height 35
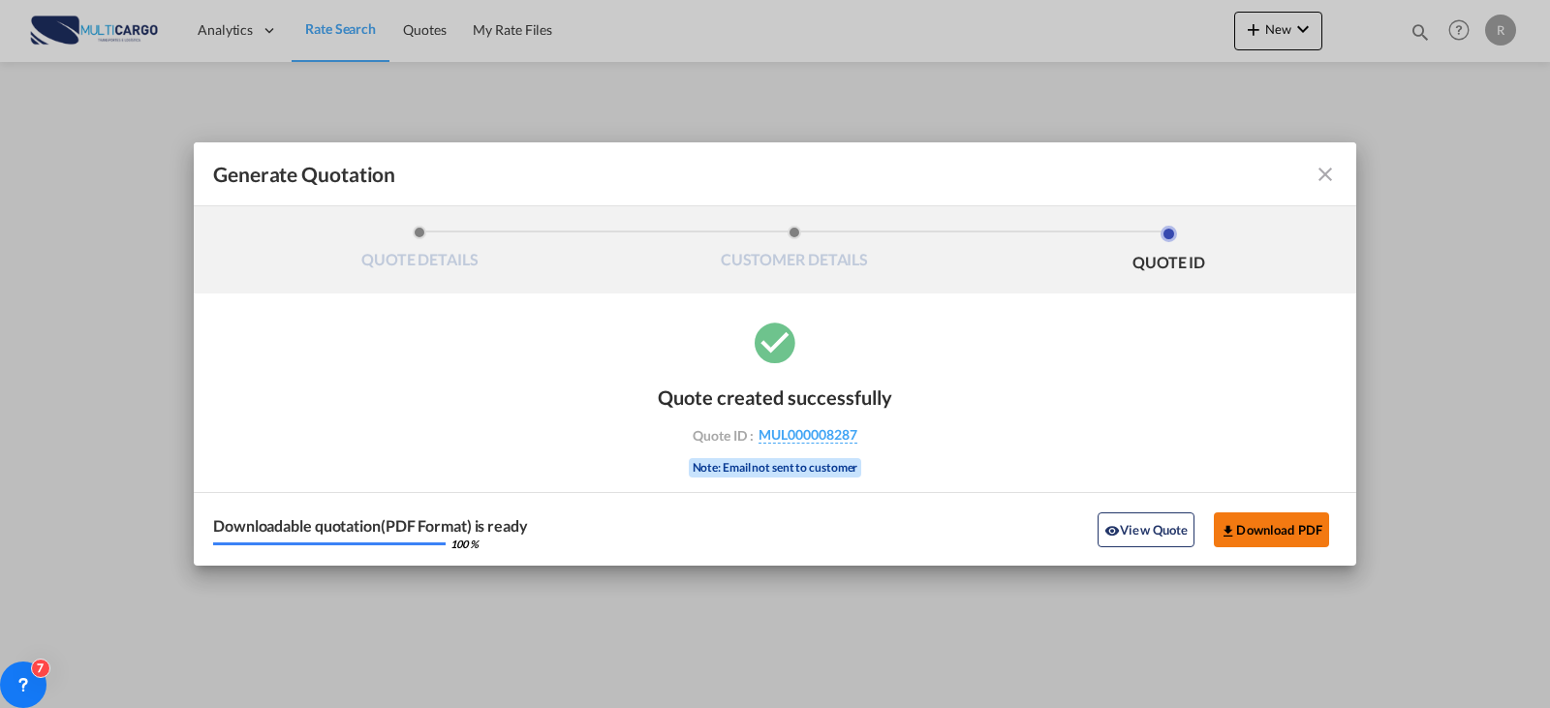
click at [1225, 514] on button "Download PDF" at bounding box center [1271, 530] width 115 height 35
click at [1328, 168] on md-icon "icon-close fg-AAA8AD cursor m-0" at bounding box center [1325, 174] width 23 height 23
